Goal: Transaction & Acquisition: Purchase product/service

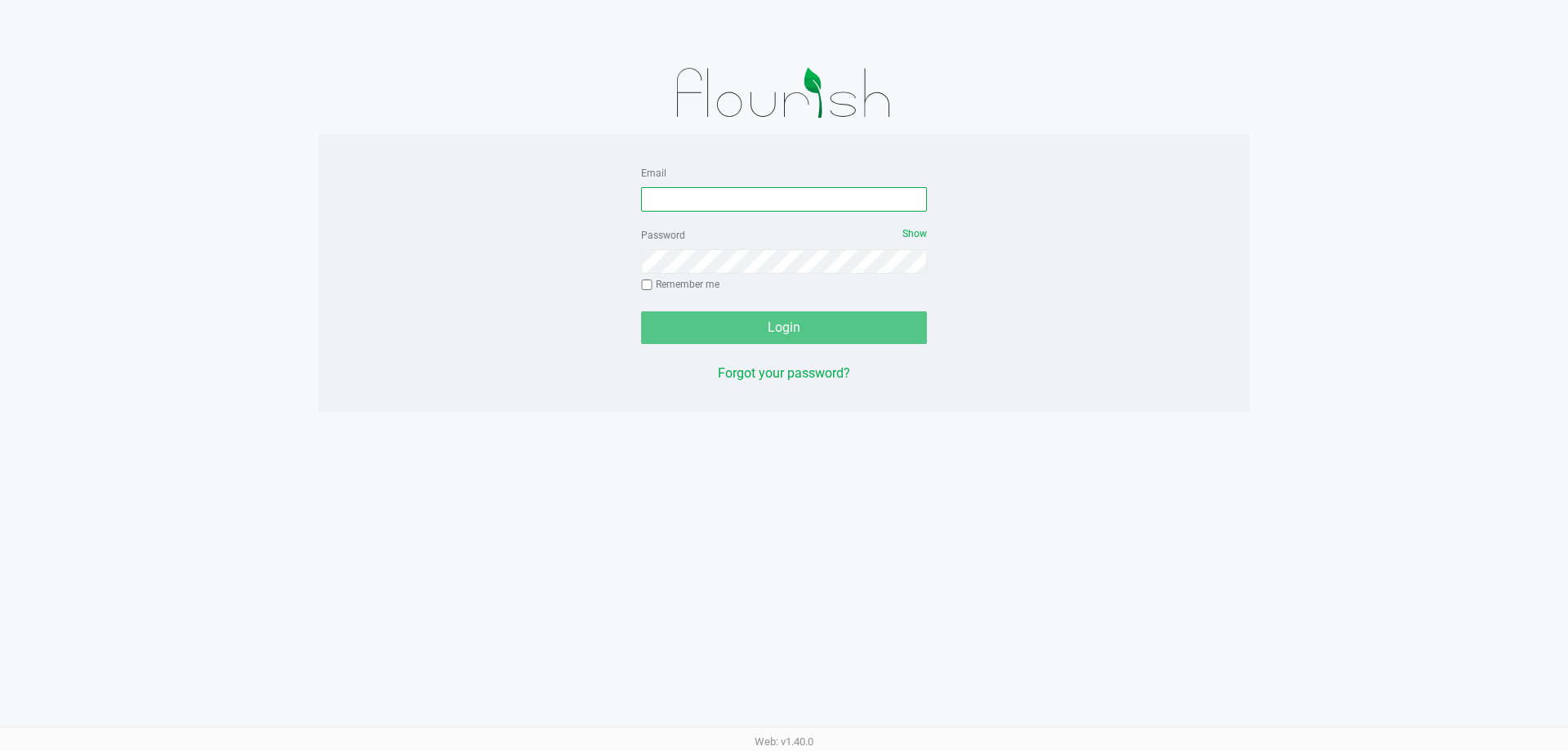
click at [758, 187] on input "Email" at bounding box center [783, 199] width 286 height 25
type input "[PERSON_NAME][EMAIL_ADDRESS][DOMAIN_NAME]"
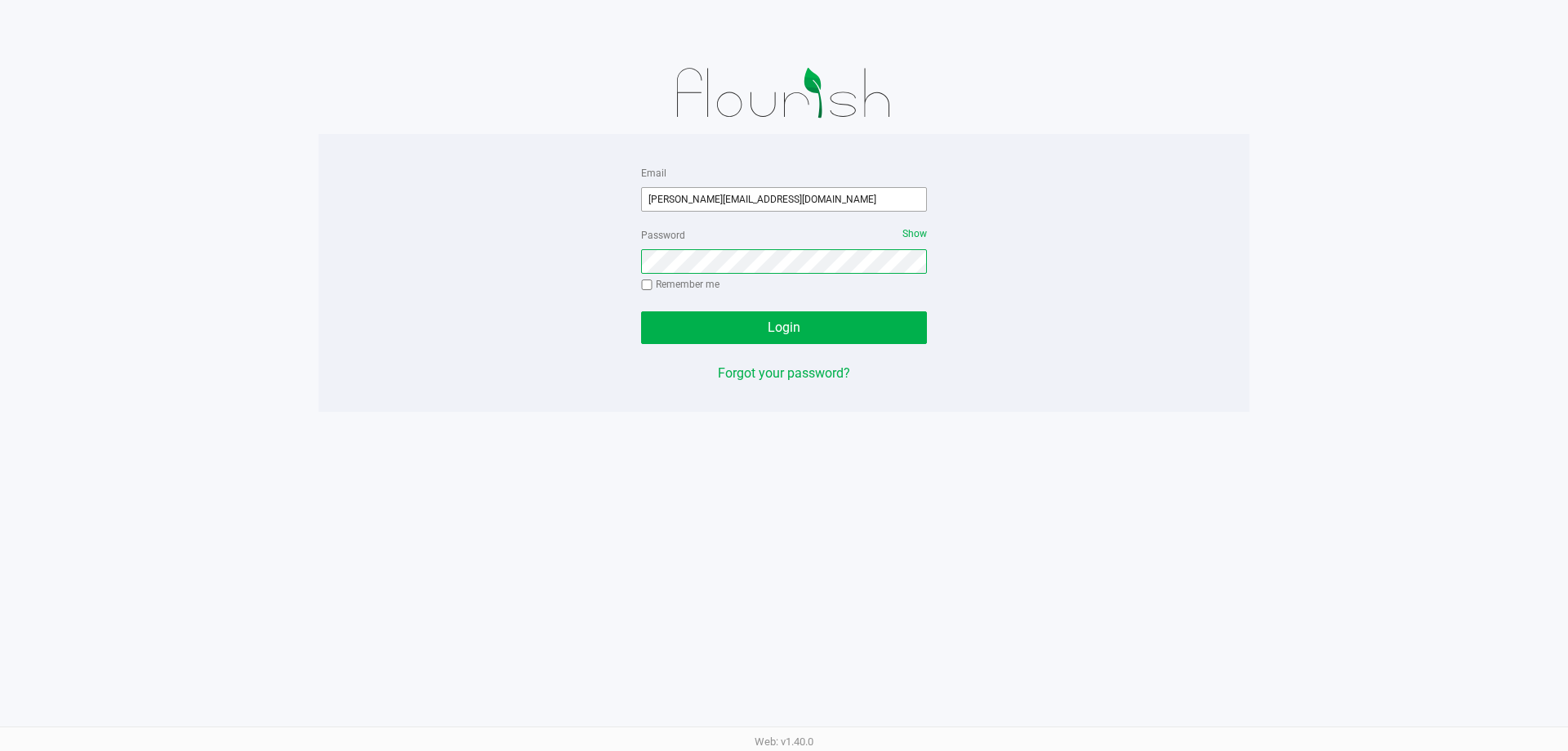
click at [641, 312] on button "Login" at bounding box center [783, 328] width 286 height 33
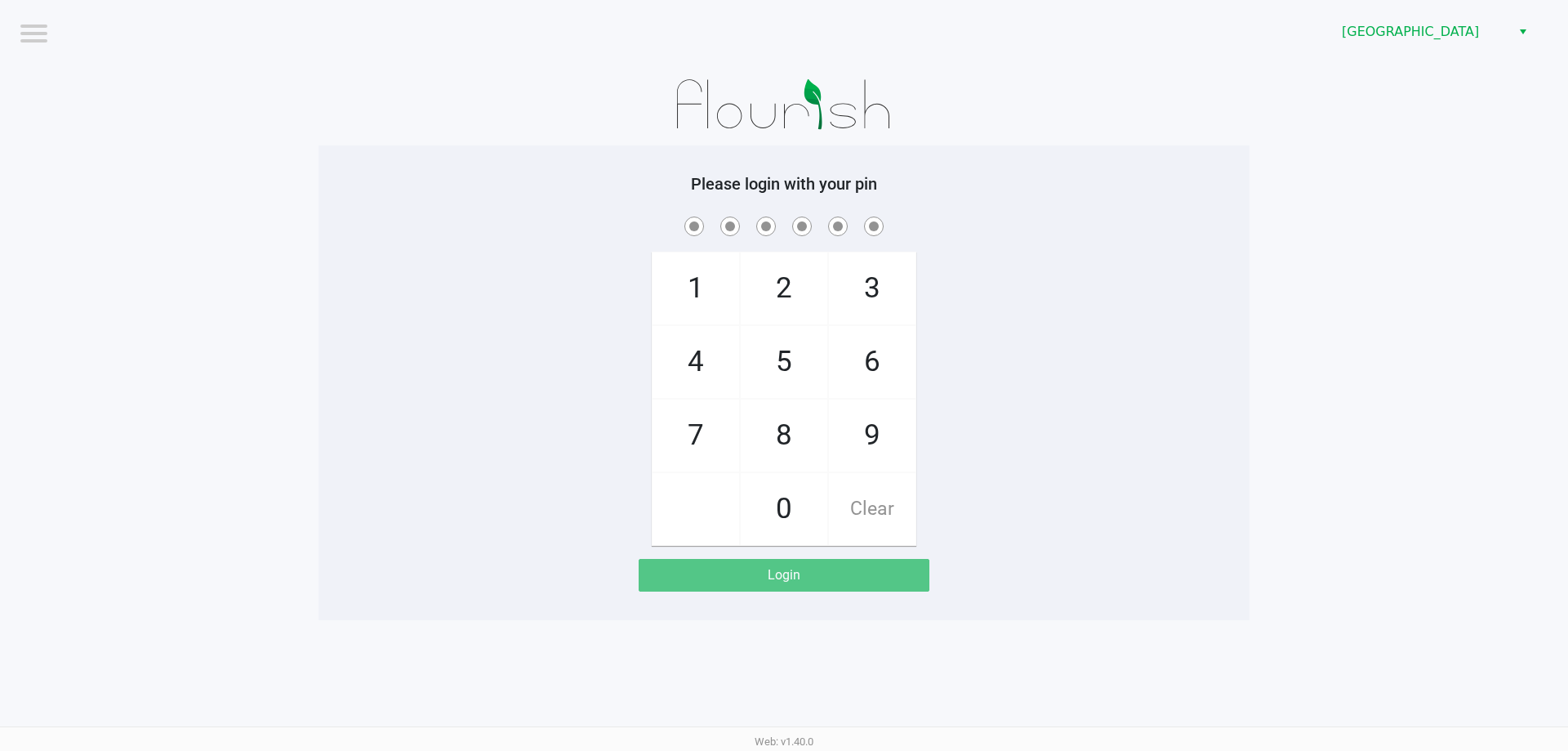
click at [426, 285] on div "1 4 7 2 5 8 0 3 6 9 Clear" at bounding box center [784, 380] width 931 height 333
checkbox input "true"
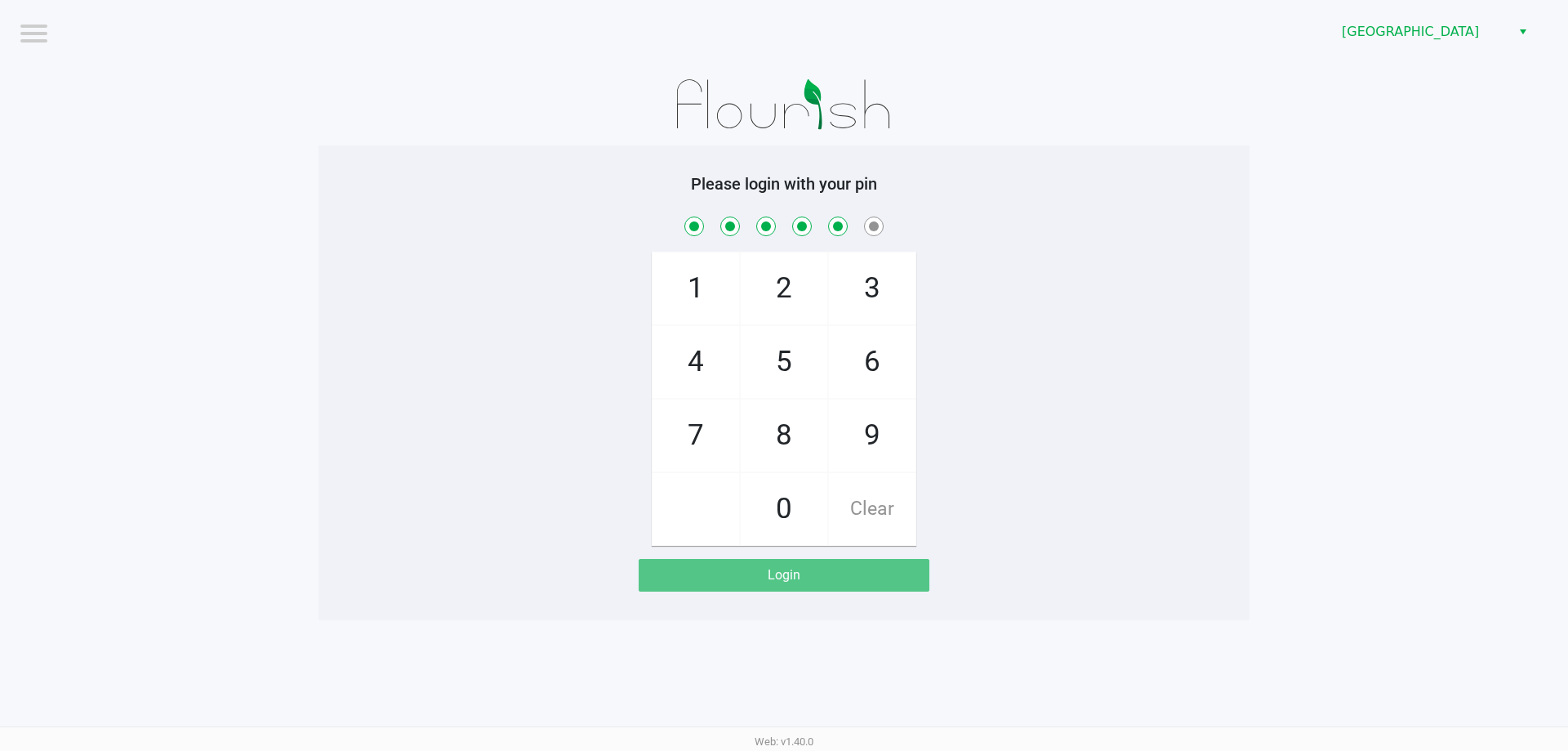
checkbox input "true"
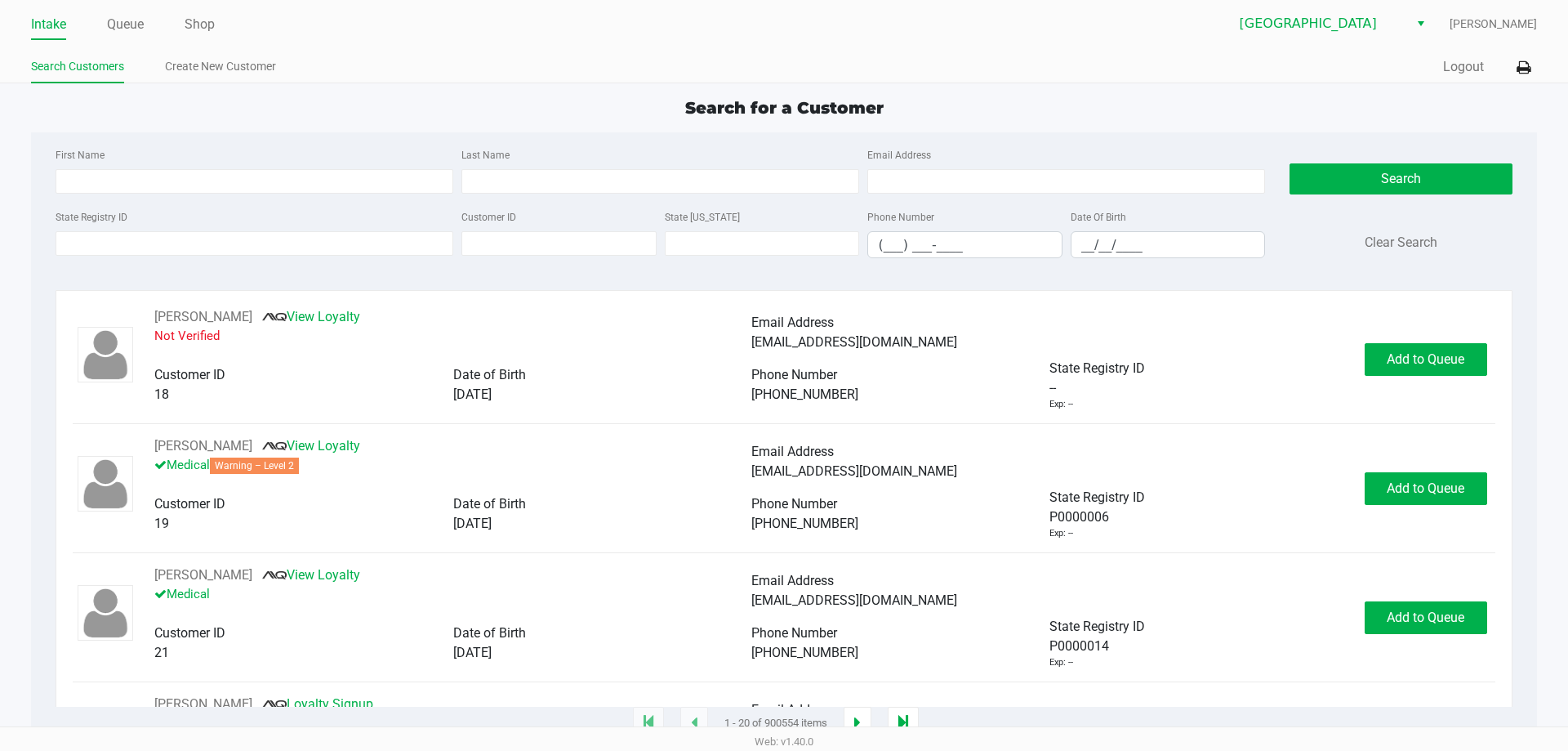
click at [145, 28] on ul "Intake Queue Shop" at bounding box center [407, 25] width 753 height 28
click at [127, 20] on link "Queue" at bounding box center [125, 24] width 37 height 23
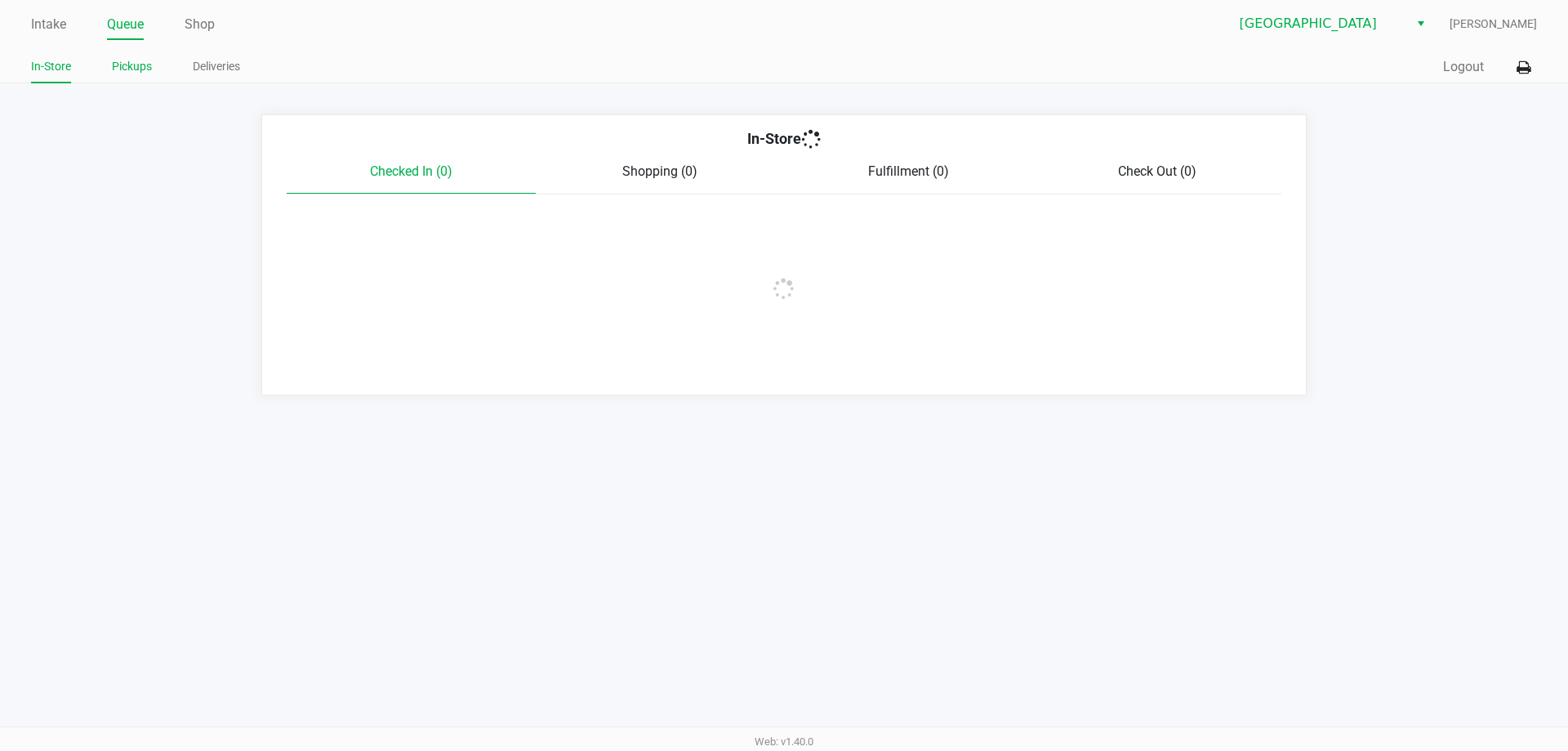
click at [132, 58] on link "Pickups" at bounding box center [132, 66] width 40 height 20
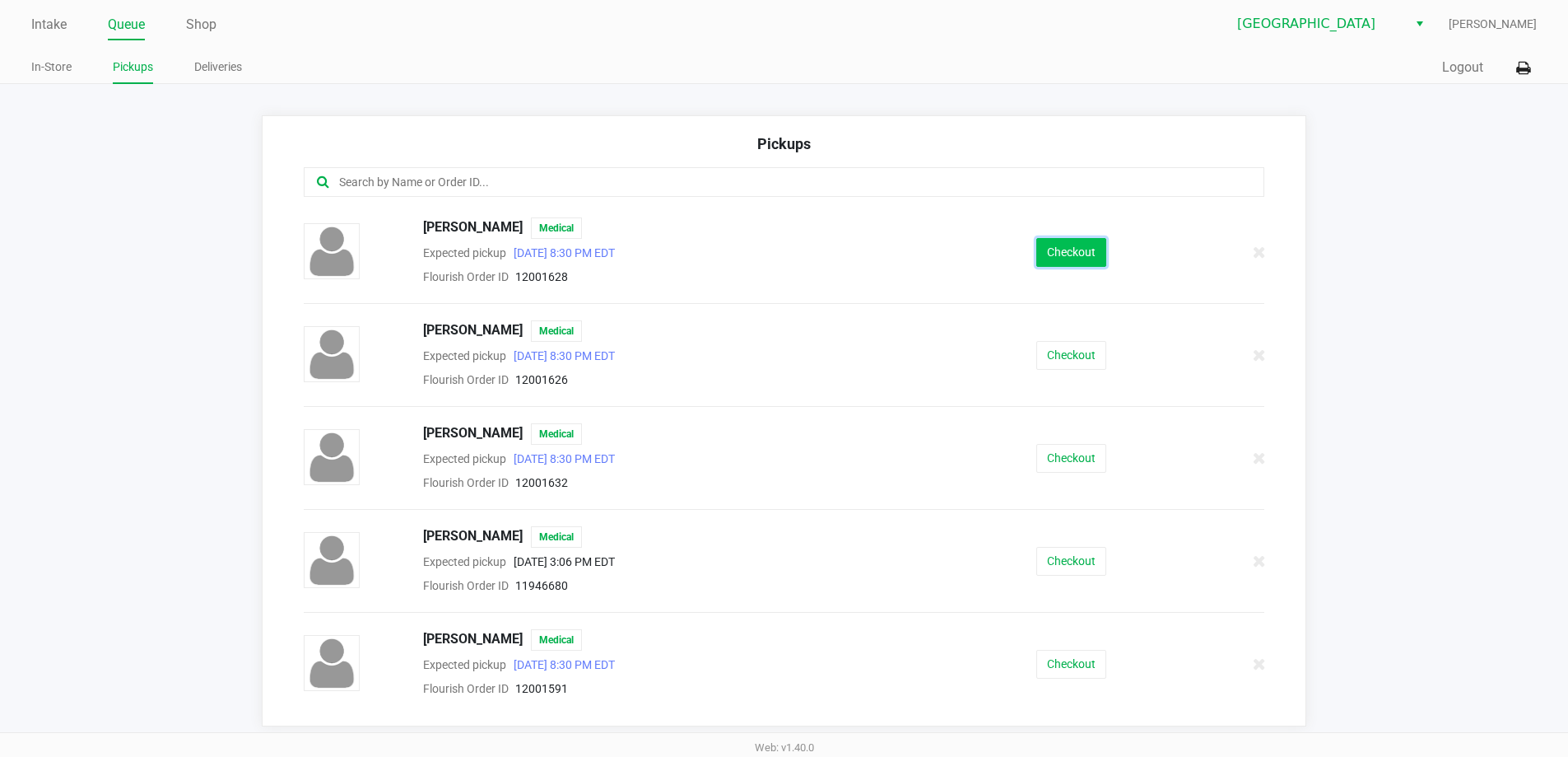
click at [1068, 244] on button "Checkout" at bounding box center [1072, 252] width 70 height 29
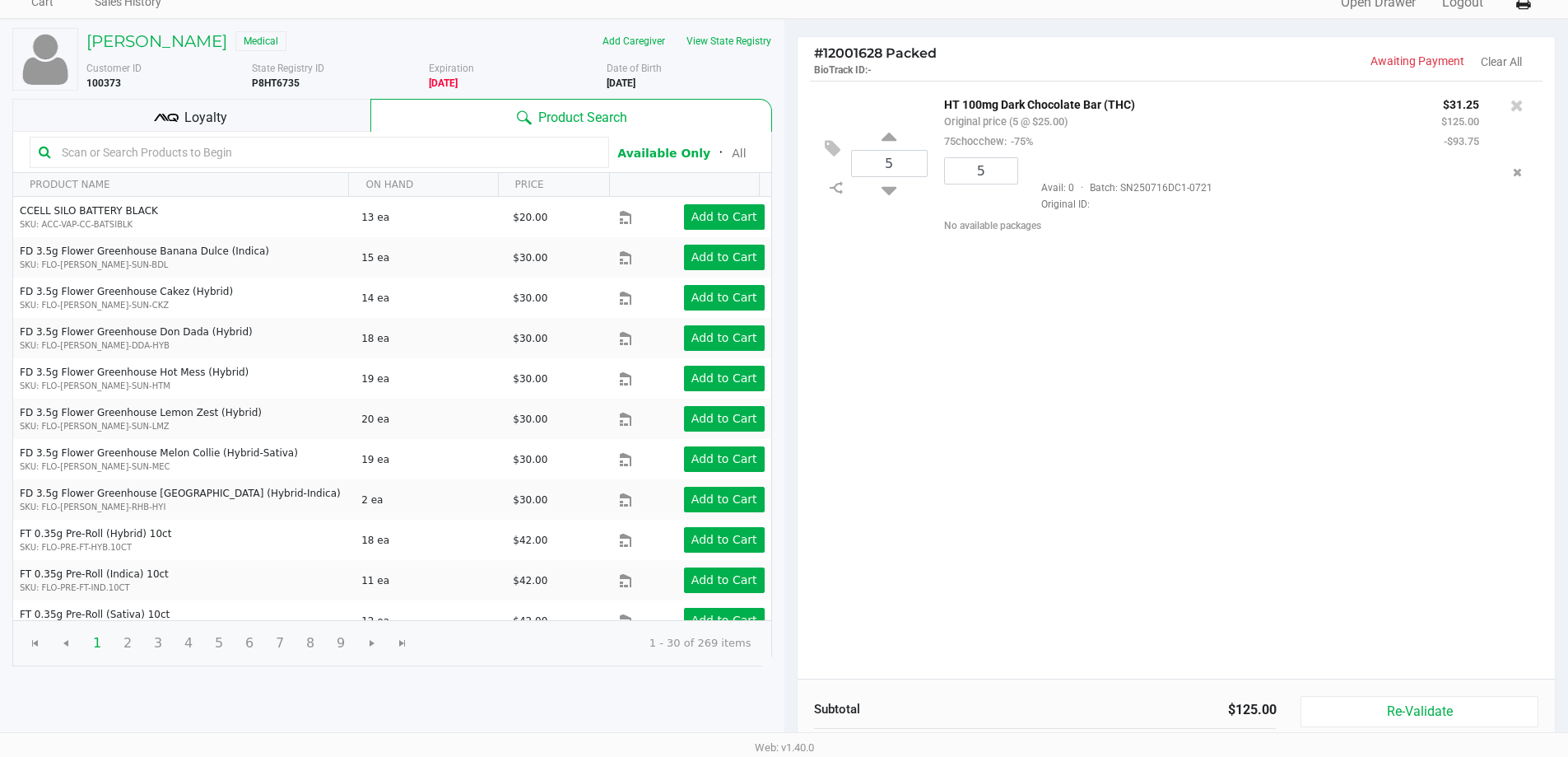
scroll to position [169, 0]
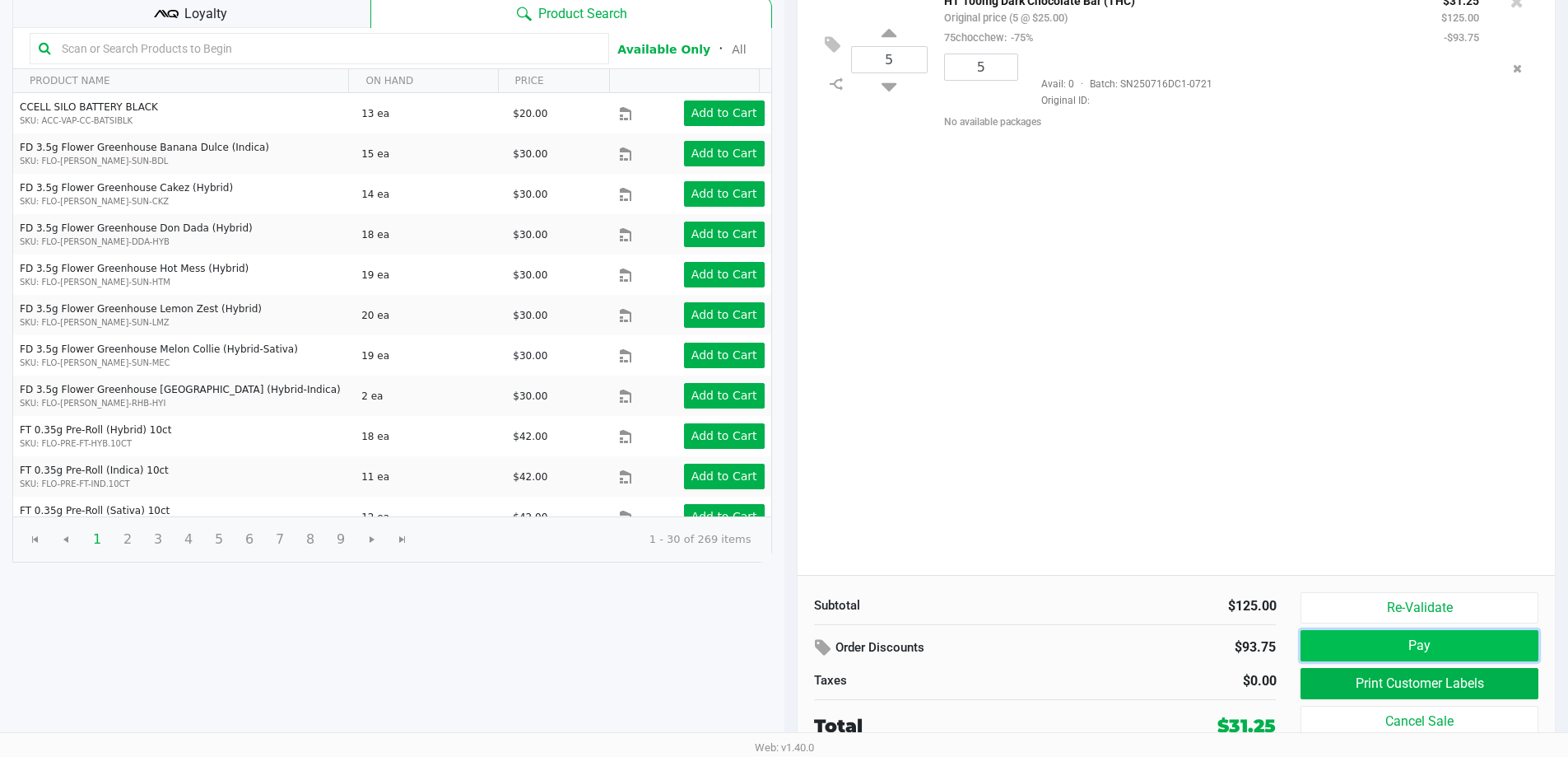
click at [1321, 650] on button "Pay" at bounding box center [1419, 646] width 237 height 32
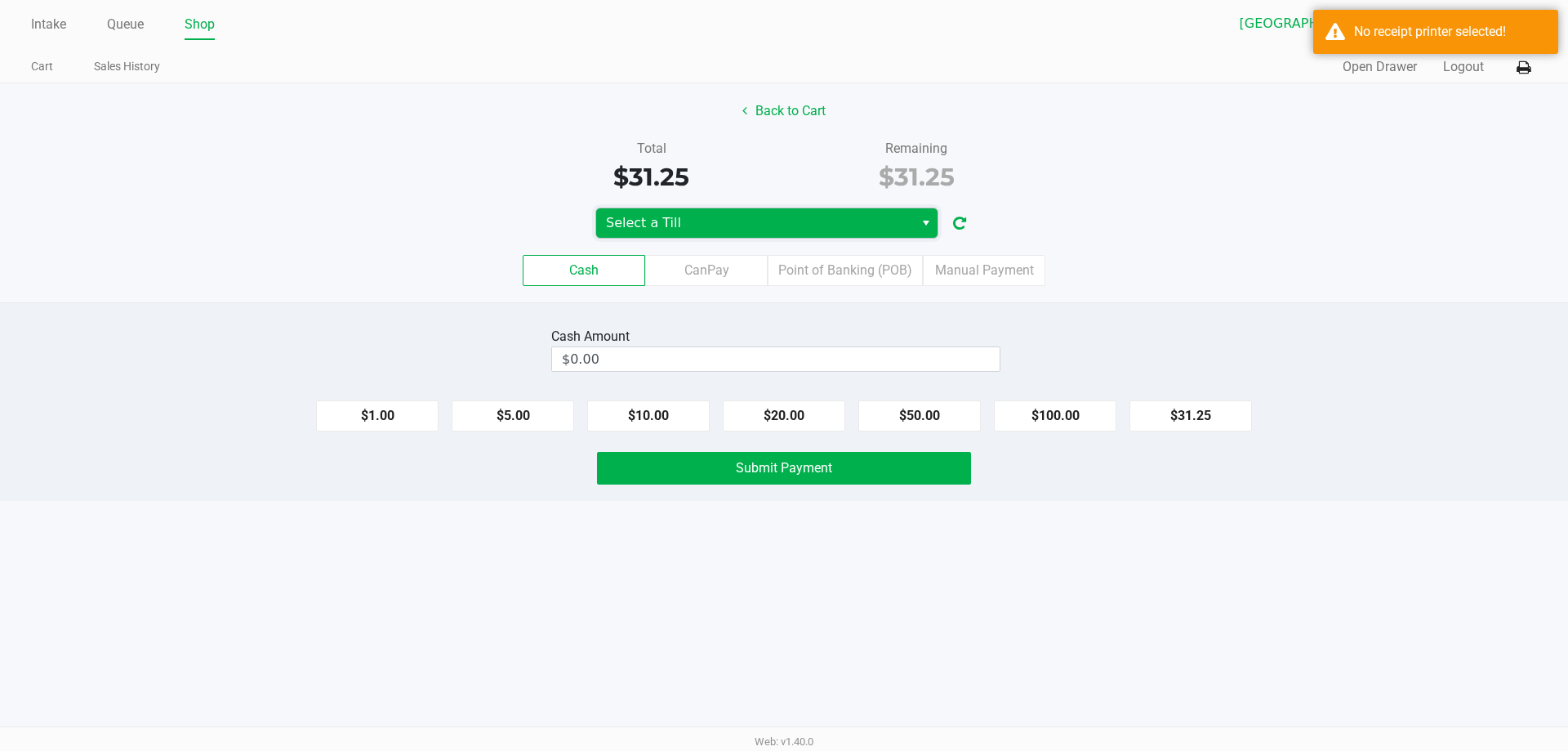
click at [663, 227] on span "Select a Till" at bounding box center [755, 222] width 298 height 19
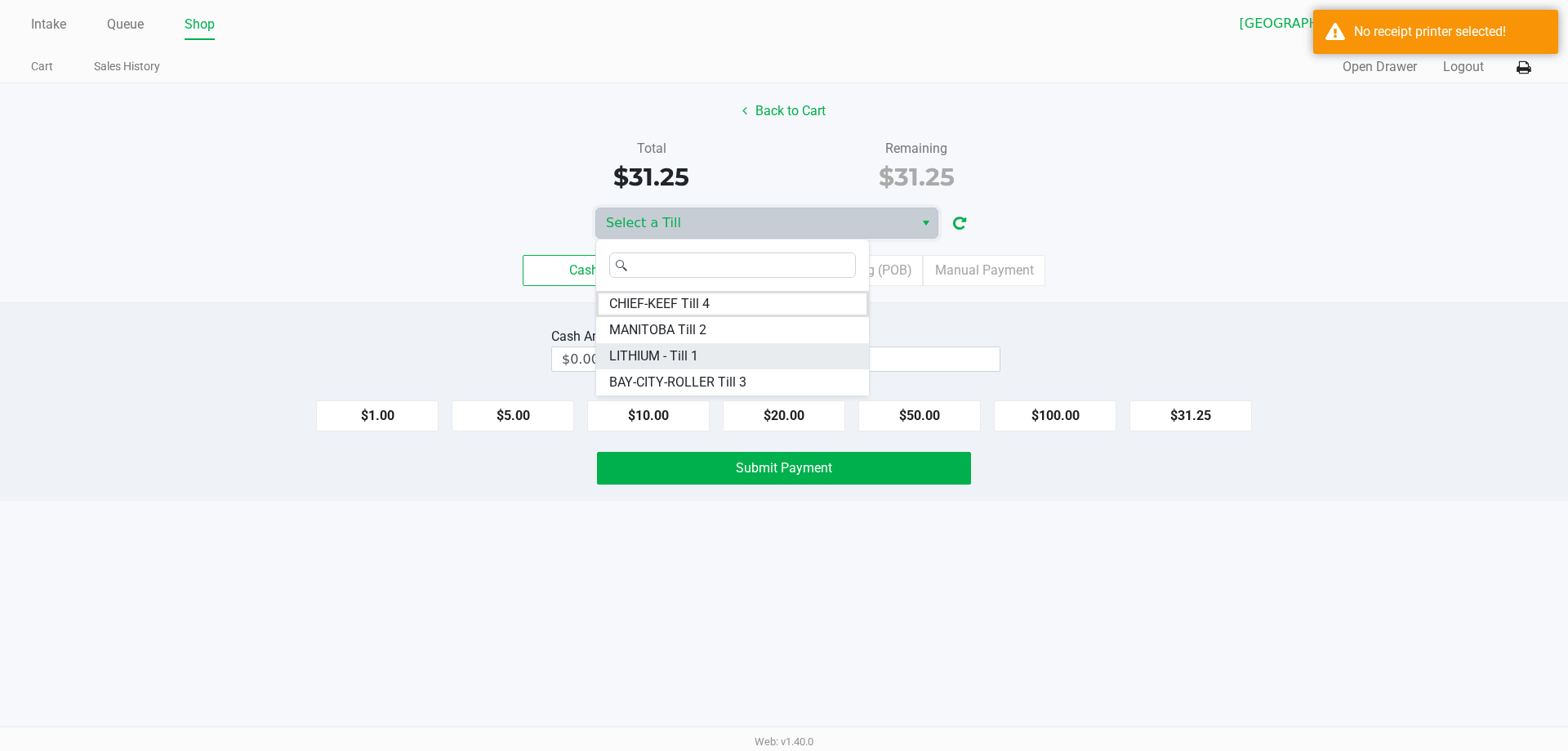
click at [664, 358] on span "LITHIUM - Till 1" at bounding box center [653, 356] width 89 height 19
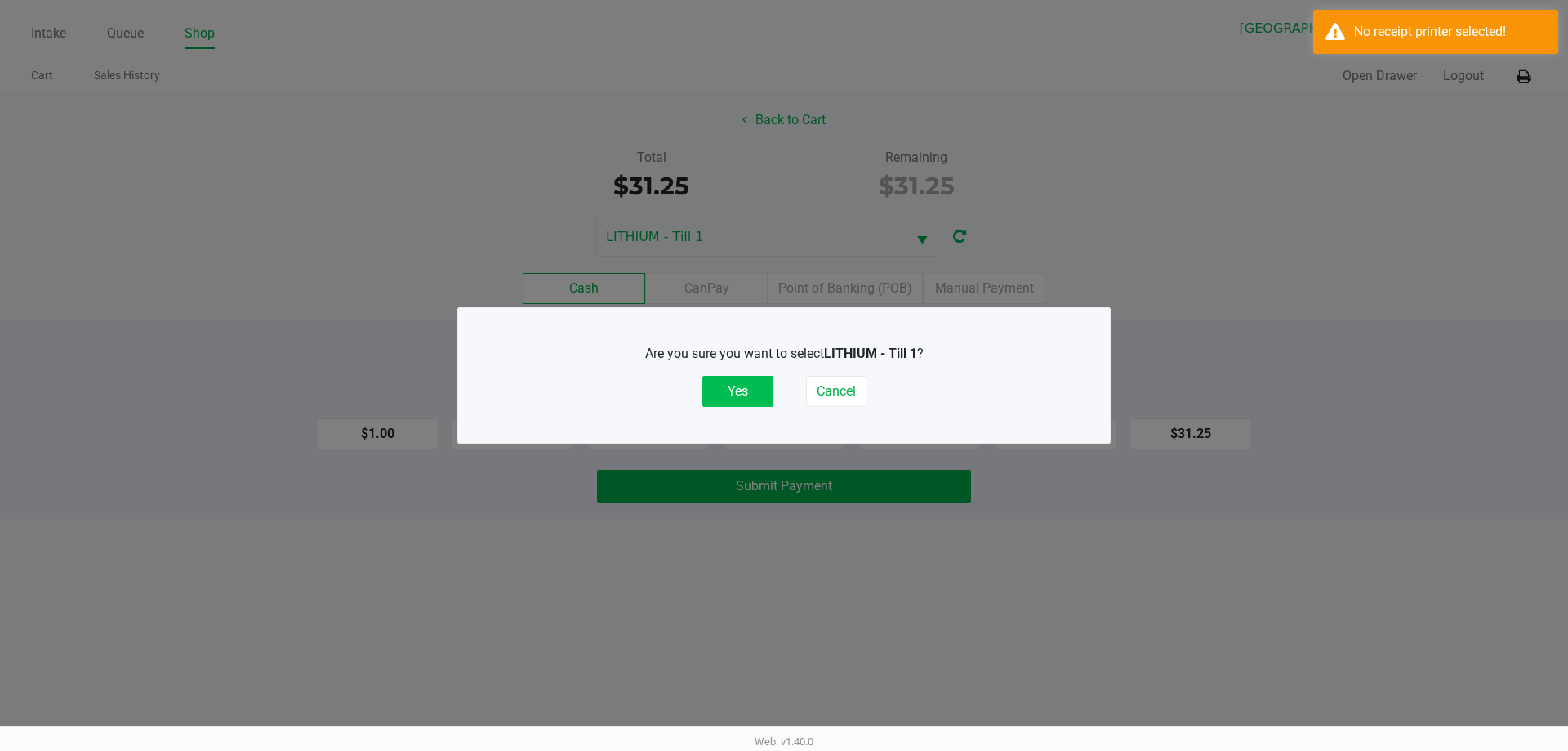
click at [722, 392] on button "Yes" at bounding box center [737, 392] width 71 height 31
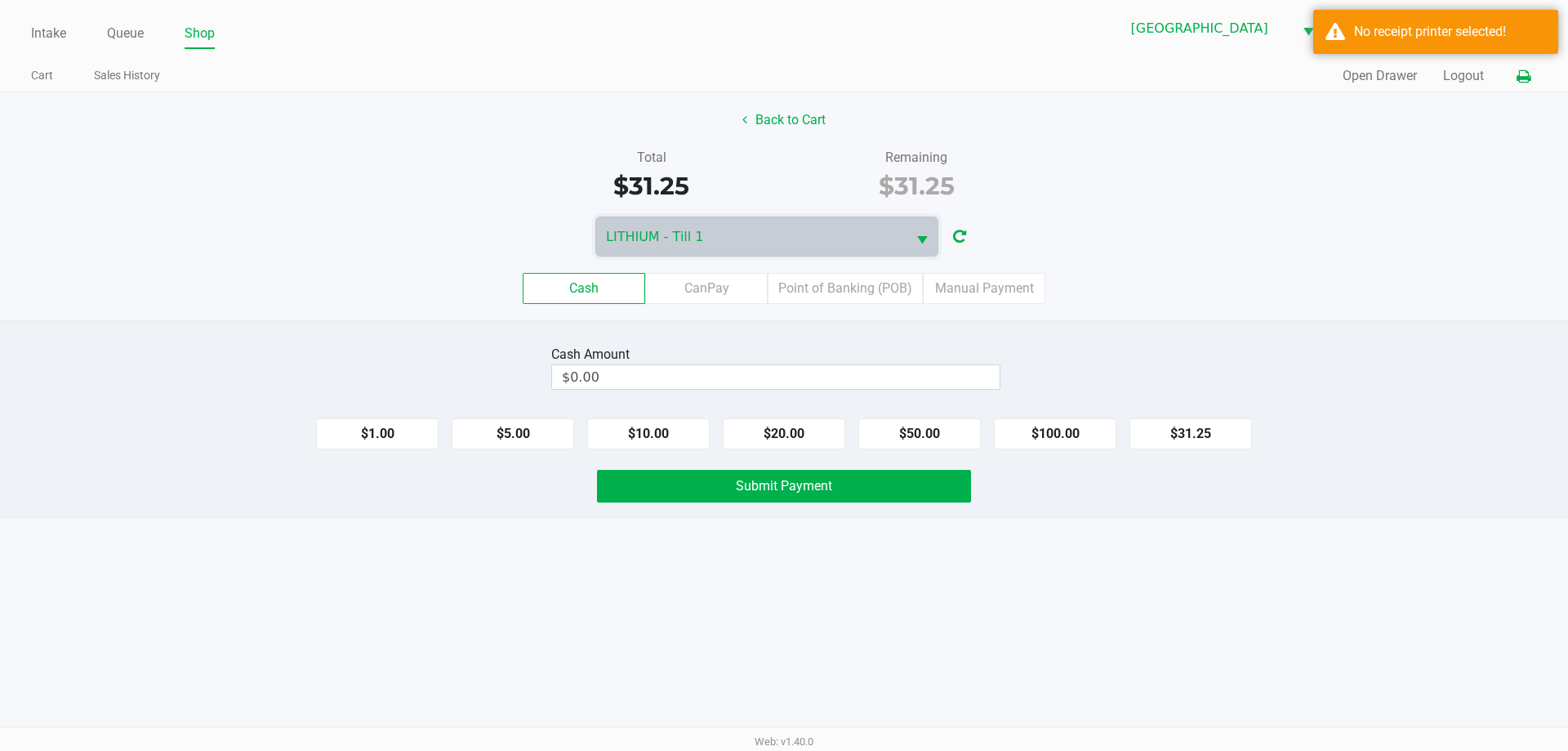
click at [1519, 78] on icon at bounding box center [1523, 76] width 14 height 11
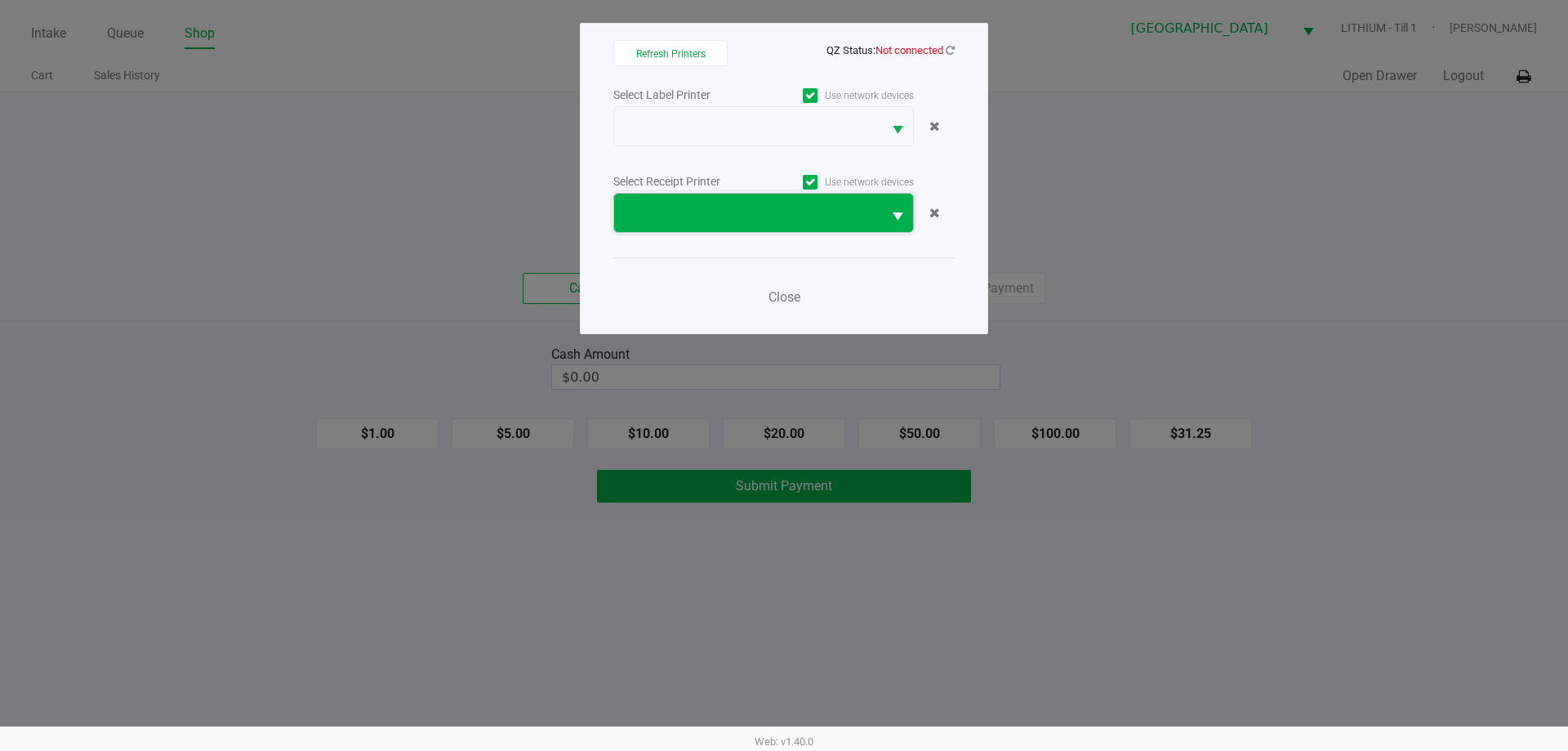
click at [681, 222] on span at bounding box center [748, 212] width 248 height 19
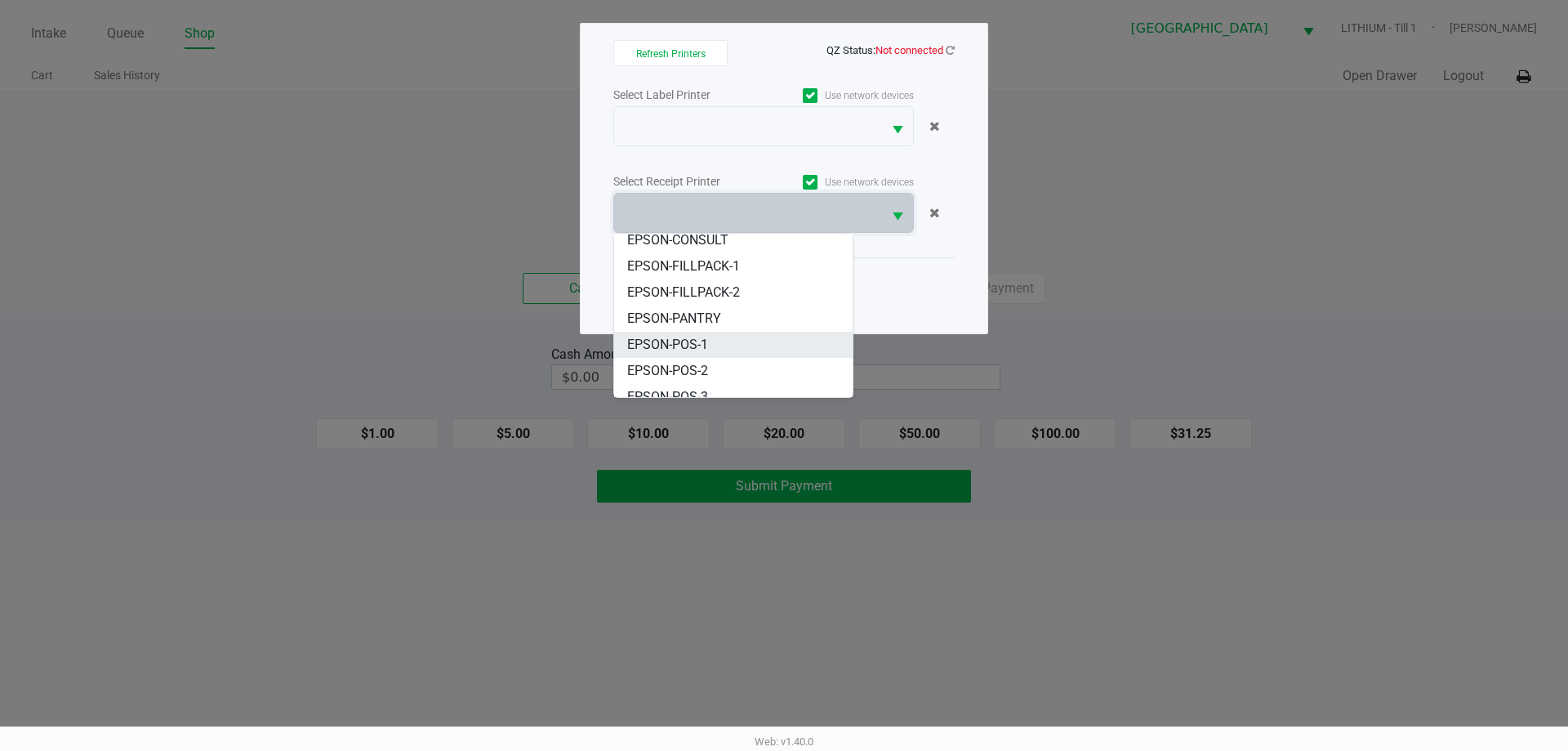
scroll to position [98, 0]
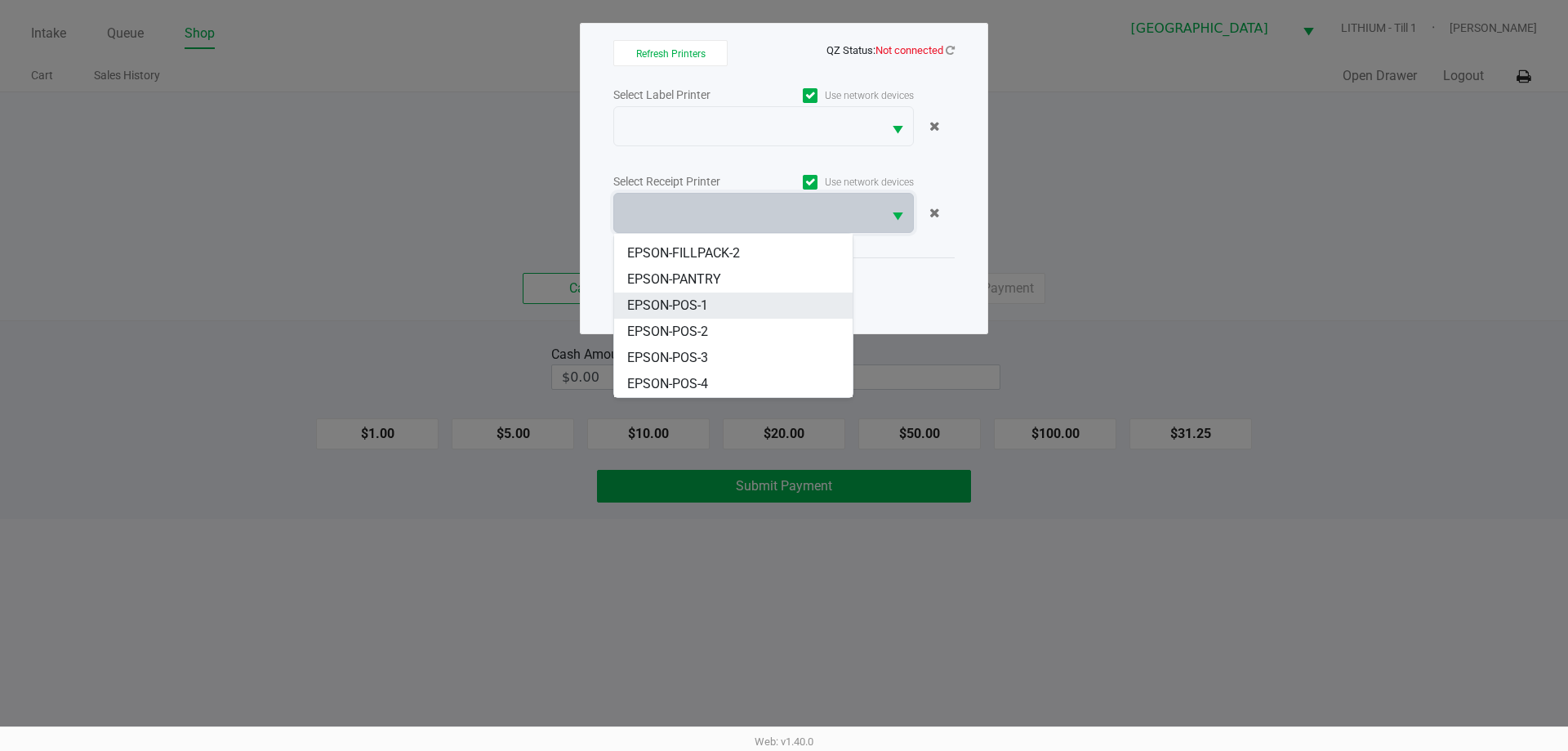
click at [668, 303] on span "EPSON-POS-1" at bounding box center [667, 305] width 81 height 19
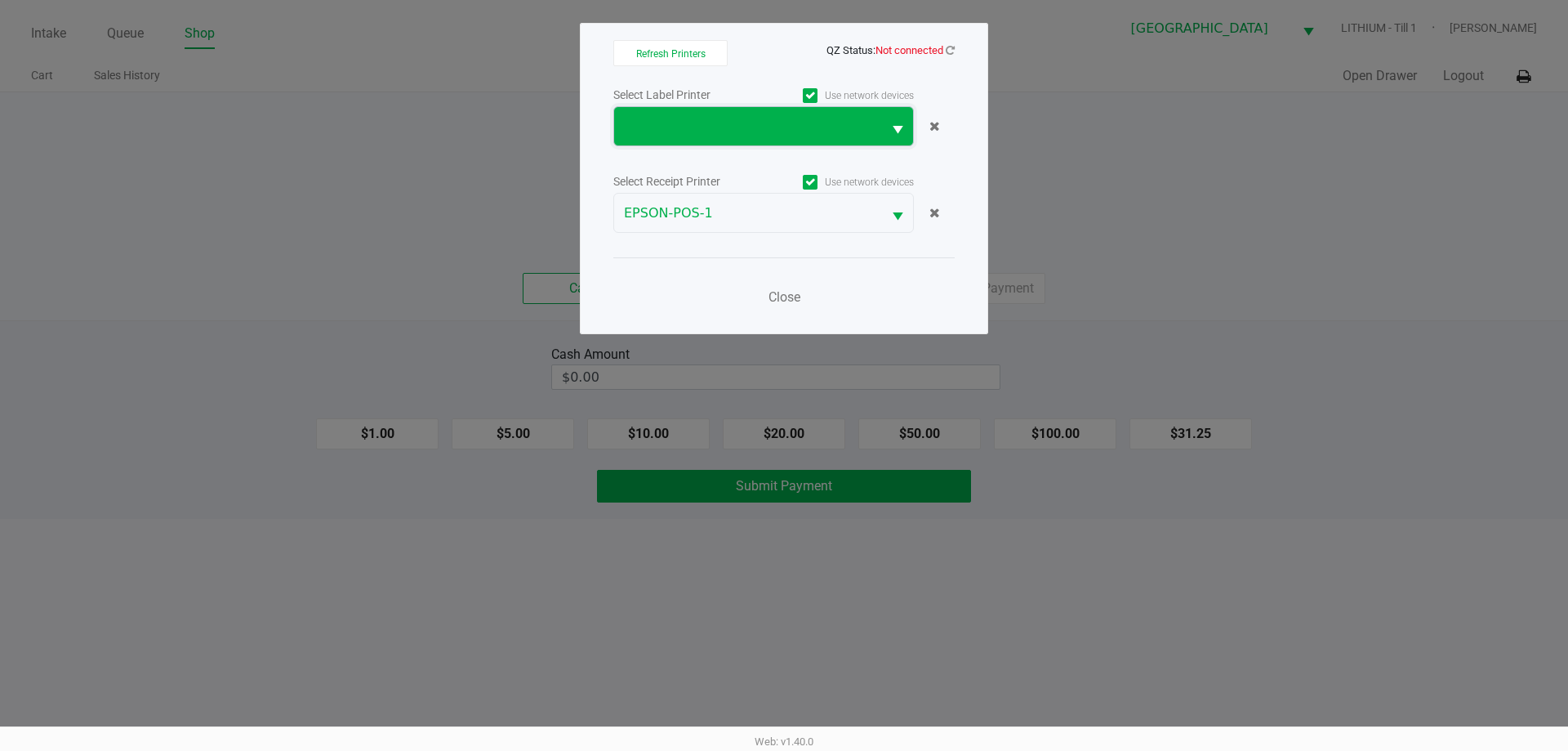
click at [711, 118] on span at bounding box center [748, 126] width 248 height 19
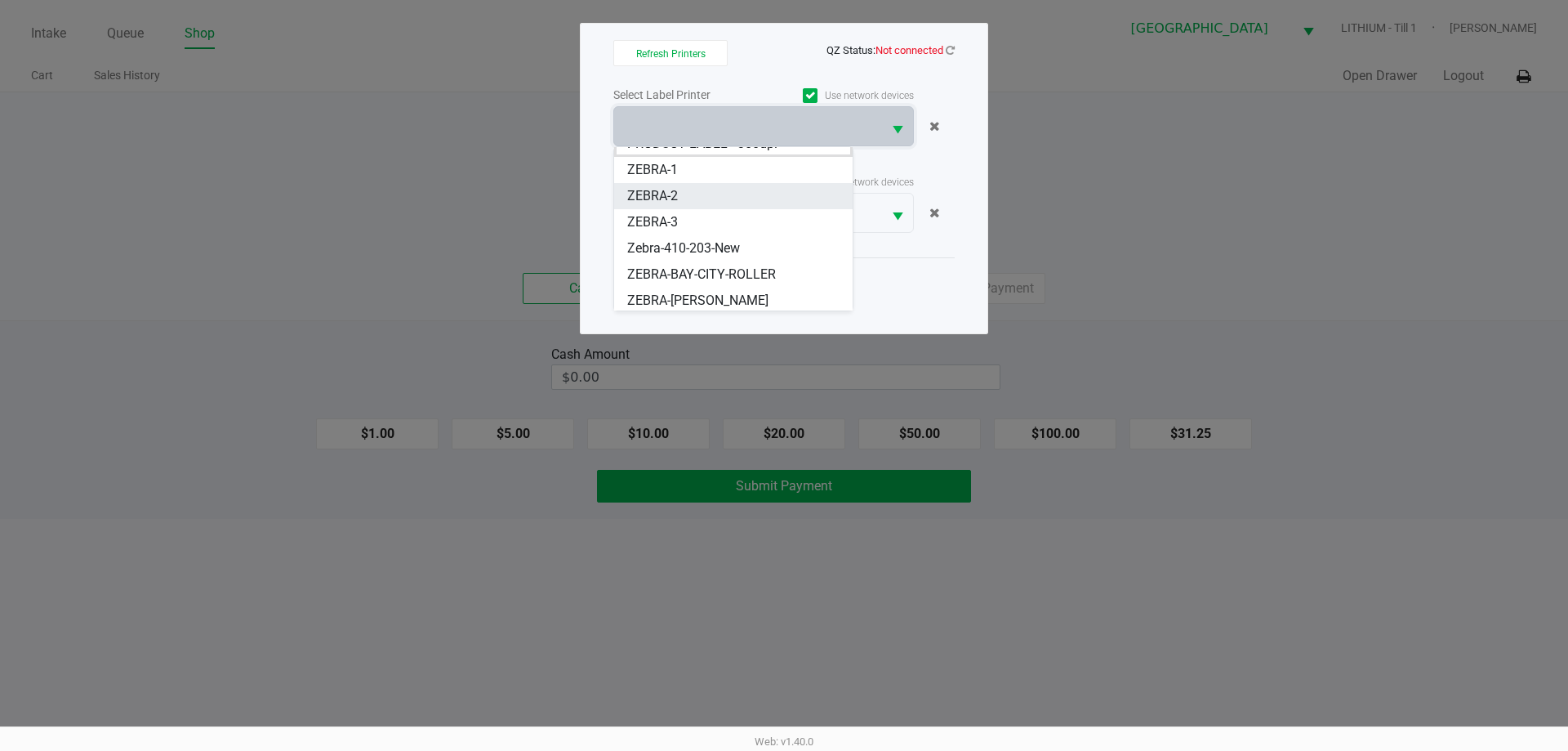
scroll to position [46, 0]
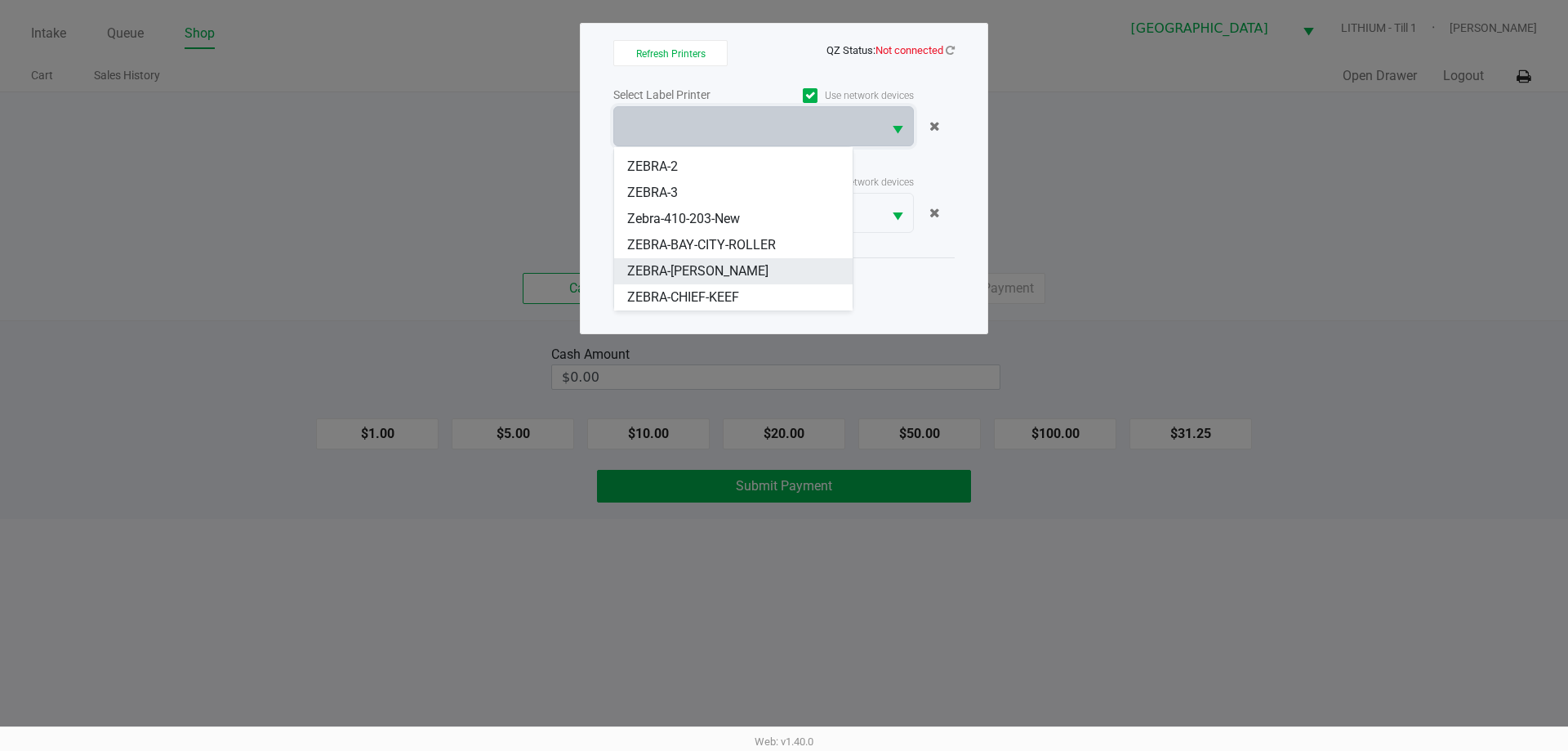
click at [661, 273] on span "ZEBRA-BOBBY" at bounding box center [698, 270] width 142 height 19
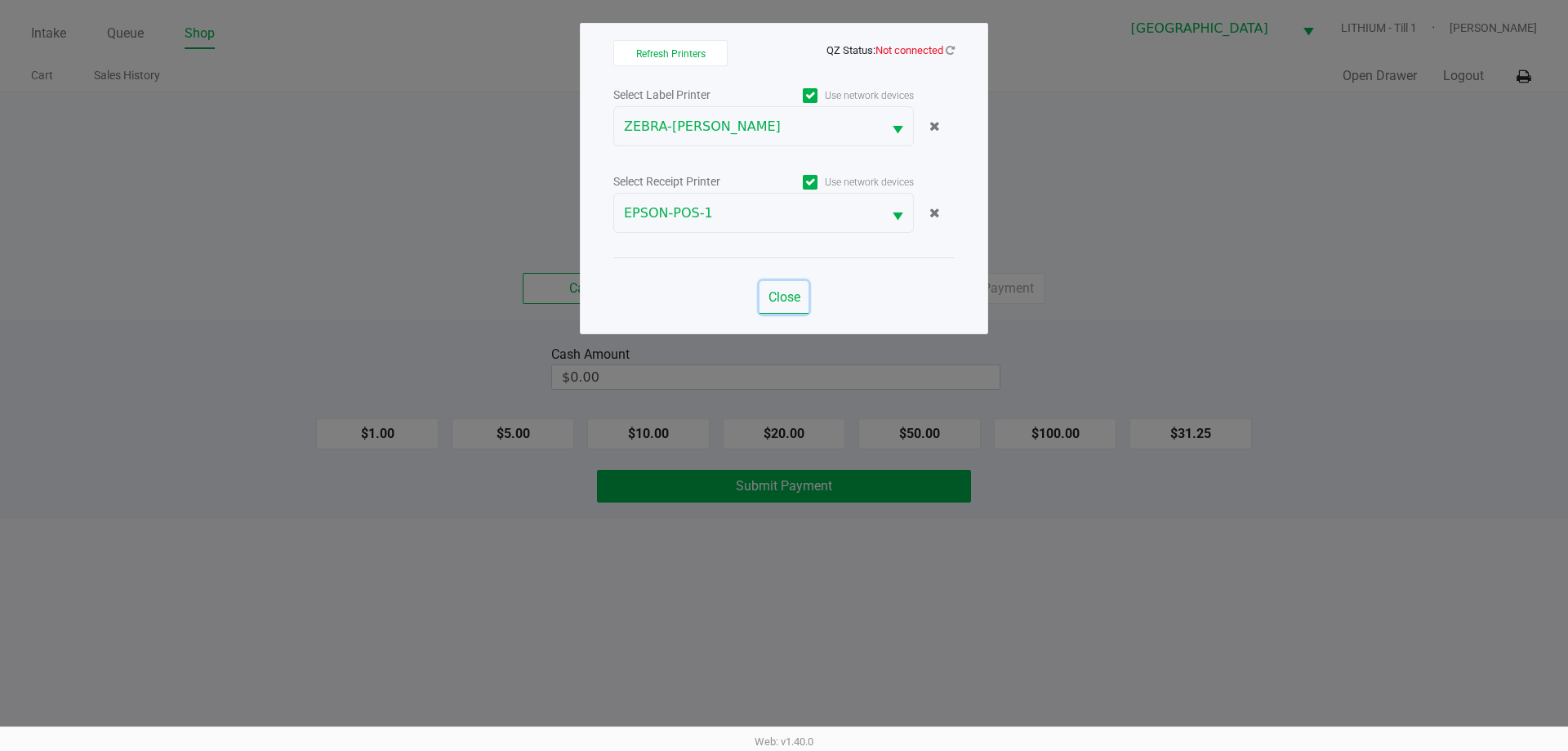
click at [793, 296] on span "Close" at bounding box center [784, 297] width 32 height 16
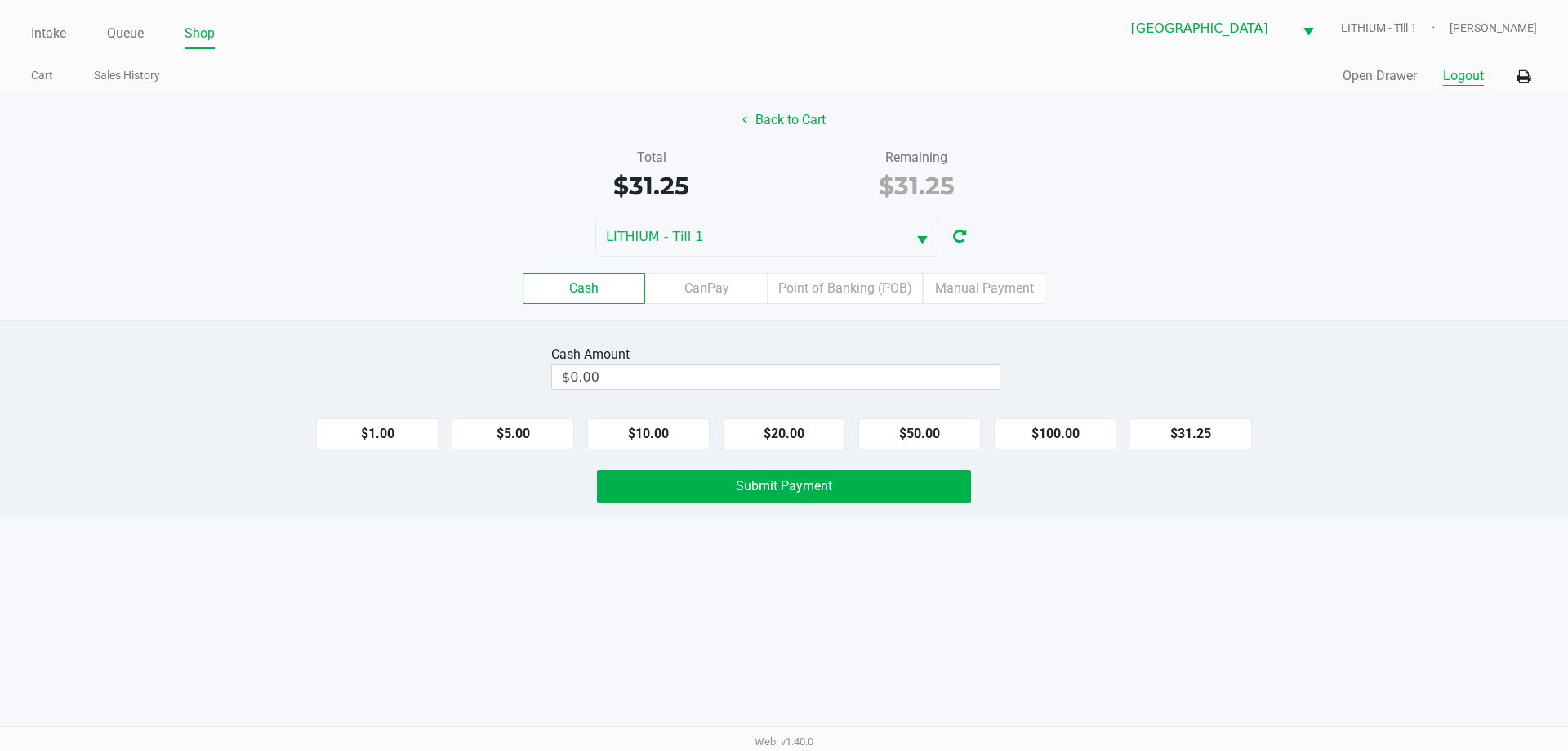
click at [1462, 76] on button "Logout" at bounding box center [1463, 75] width 40 height 19
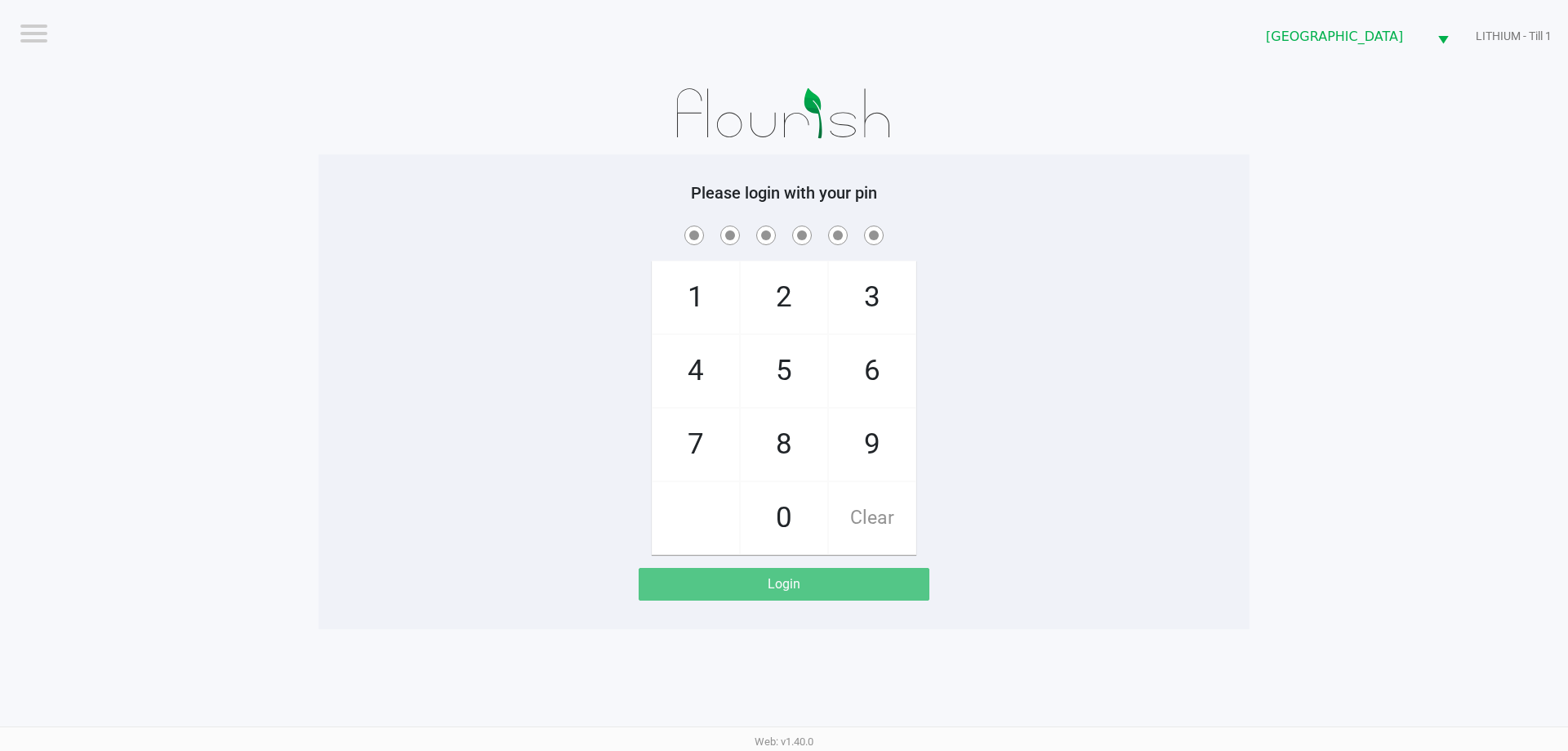
click at [1337, 179] on app-pos-login-wrapper "Logout Lakeland WC LITHIUM - Till 1 Please login with your pin 1 4 7 2 5 8 0 3 …" at bounding box center [784, 314] width 1568 height 629
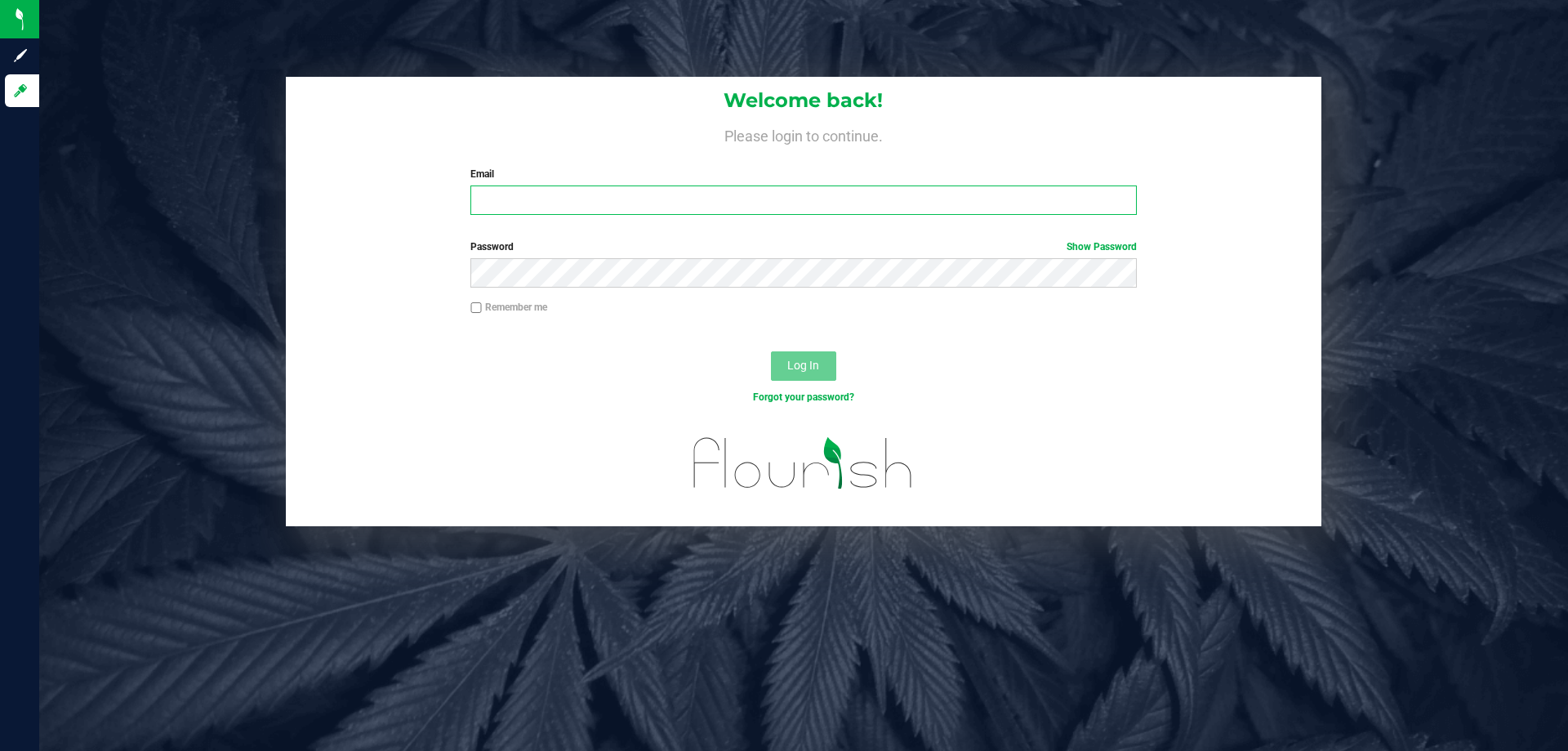
click at [734, 200] on input "Email" at bounding box center [803, 200] width 665 height 29
type input "[EMAIL_ADDRESS][DOMAIN_NAME]"
click at [771, 351] on button "Log In" at bounding box center [803, 366] width 65 height 29
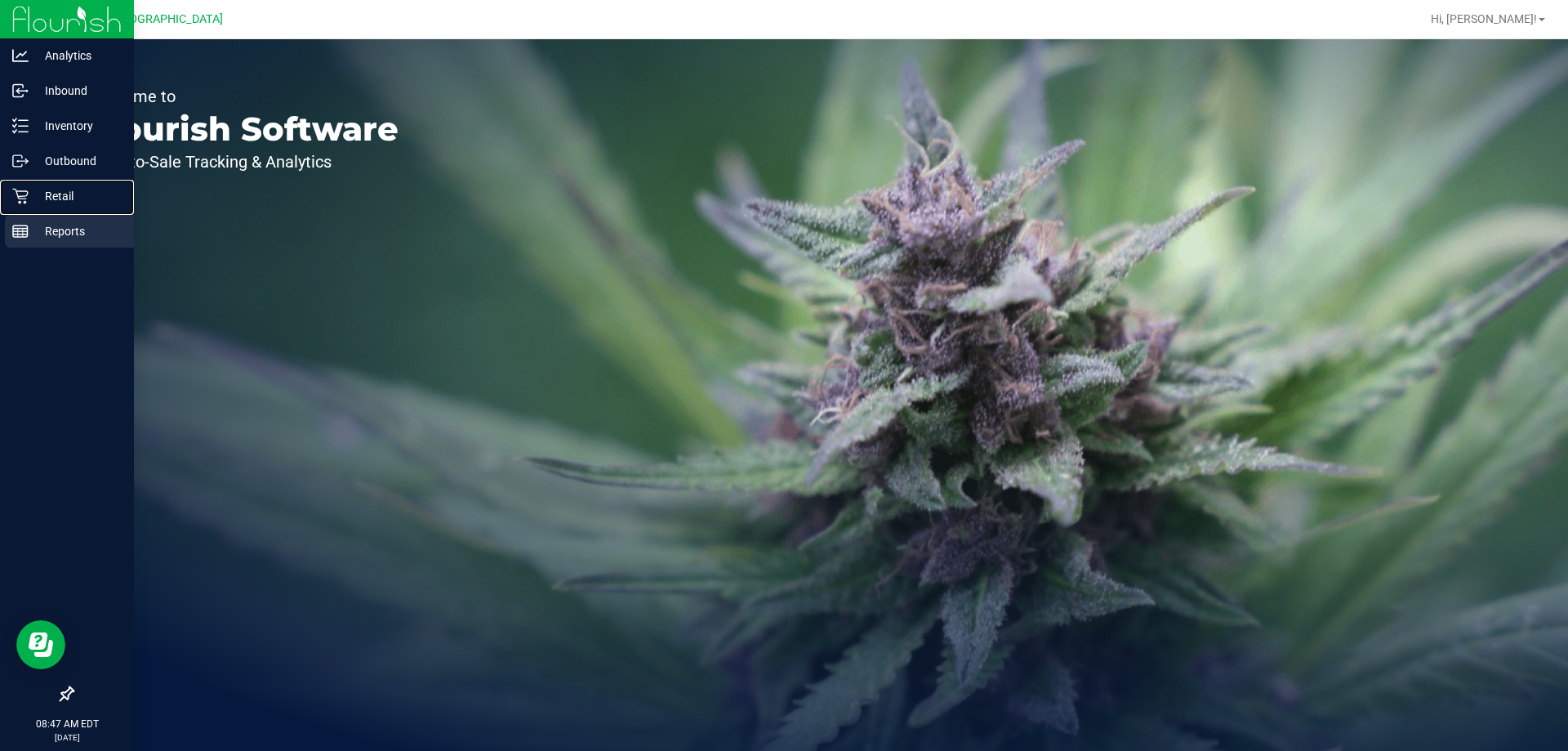
drag, startPoint x: 42, startPoint y: 201, endPoint x: 0, endPoint y: 230, distance: 51.0
click at [42, 201] on p "Retail" at bounding box center [77, 196] width 98 height 19
